Goal: Information Seeking & Learning: Learn about a topic

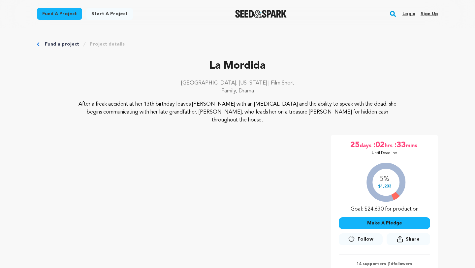
scroll to position [199, 0]
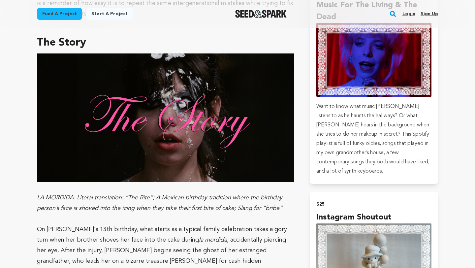
scroll to position [487, 0]
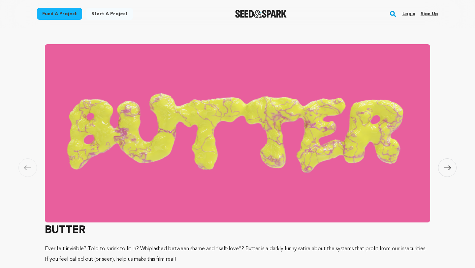
scroll to position [375, 0]
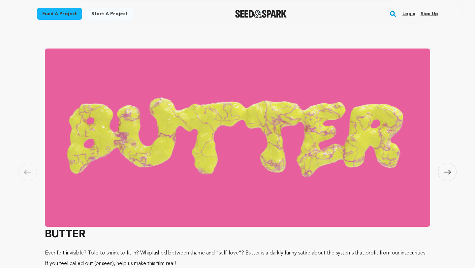
click at [447, 174] on icon at bounding box center [447, 172] width 7 height 5
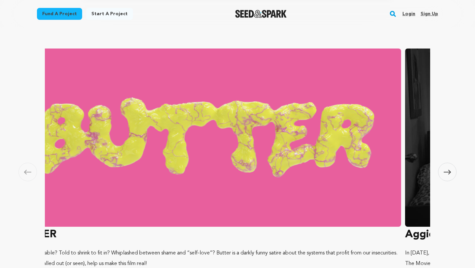
scroll to position [0, 0]
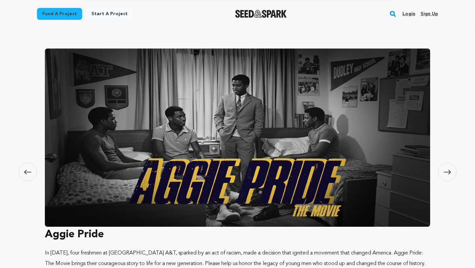
click at [447, 174] on icon at bounding box center [447, 172] width 7 height 5
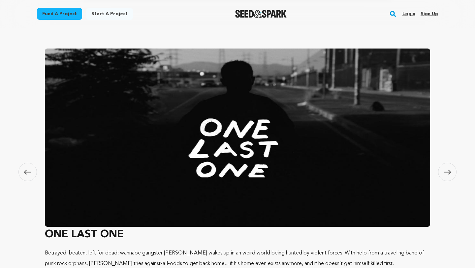
click at [447, 174] on icon at bounding box center [447, 172] width 7 height 5
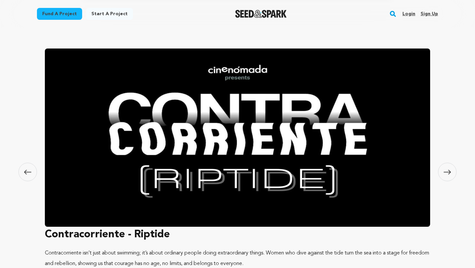
click at [447, 174] on icon at bounding box center [447, 172] width 7 height 5
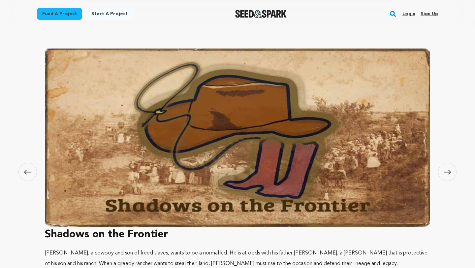
click at [447, 174] on icon at bounding box center [447, 172] width 7 height 5
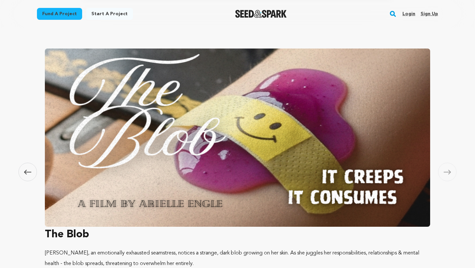
click at [447, 174] on icon at bounding box center [447, 172] width 7 height 5
click at [28, 173] on icon at bounding box center [27, 172] width 7 height 5
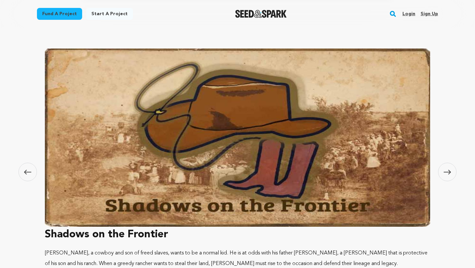
click at [27, 173] on icon at bounding box center [27, 172] width 7 height 5
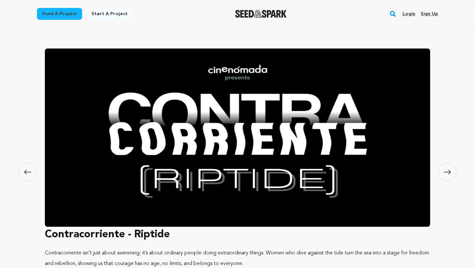
click at [27, 173] on icon at bounding box center [27, 172] width 7 height 5
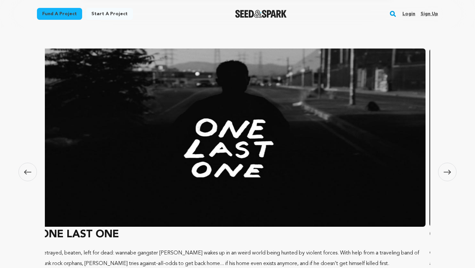
click at [27, 173] on icon at bounding box center [27, 172] width 7 height 5
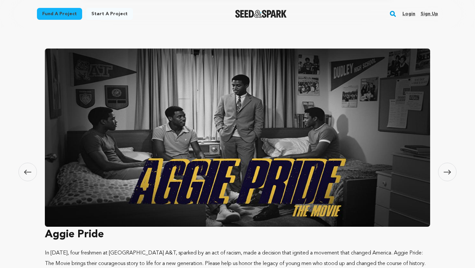
click at [27, 173] on icon at bounding box center [27, 172] width 7 height 5
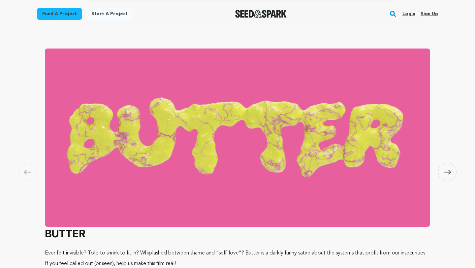
click at [181, 142] on img at bounding box center [237, 138] width 385 height 178
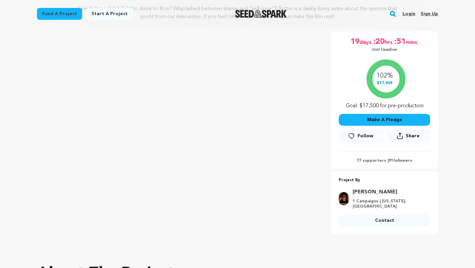
scroll to position [84, 0]
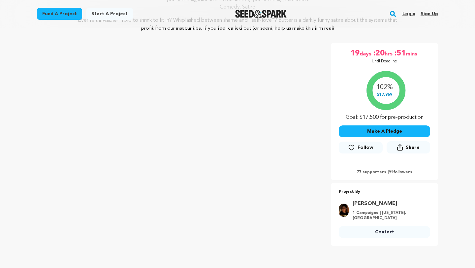
click at [392, 16] on rect "button" at bounding box center [393, 14] width 8 height 8
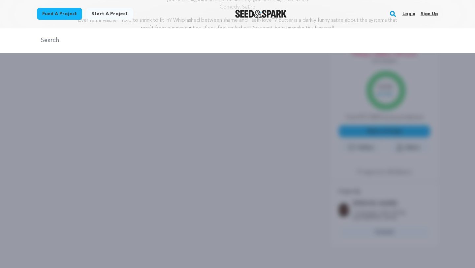
click at [320, 41] on input "text" at bounding box center [237, 41] width 401 height 10
type input "primos"
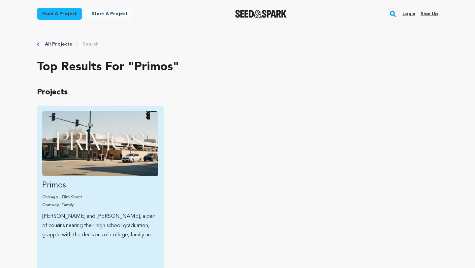
click at [91, 157] on img "Fund Primos" at bounding box center [100, 143] width 116 height 65
